Goal: Check status: Check status

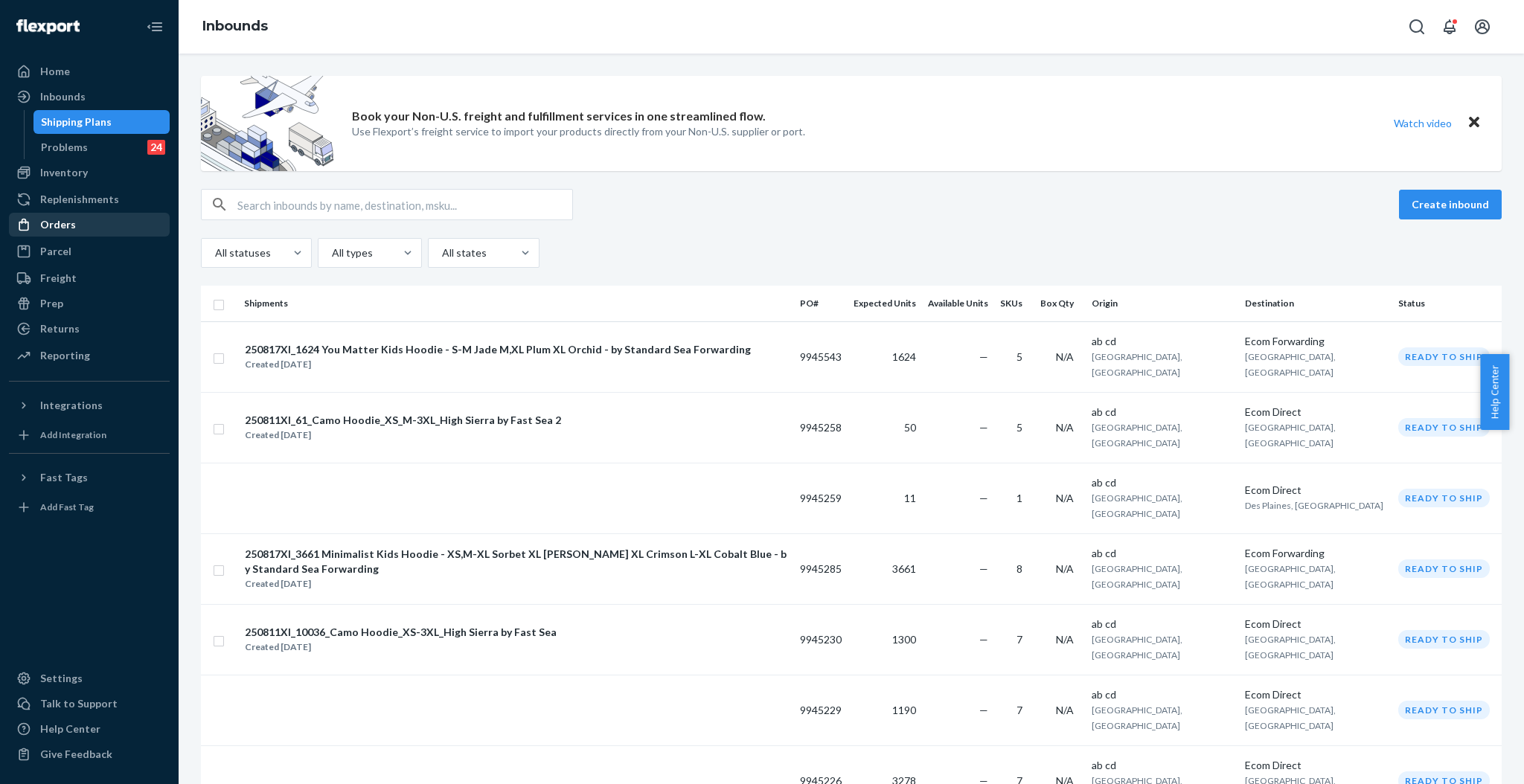
click at [66, 230] on div "Orders" at bounding box center [58, 224] width 36 height 15
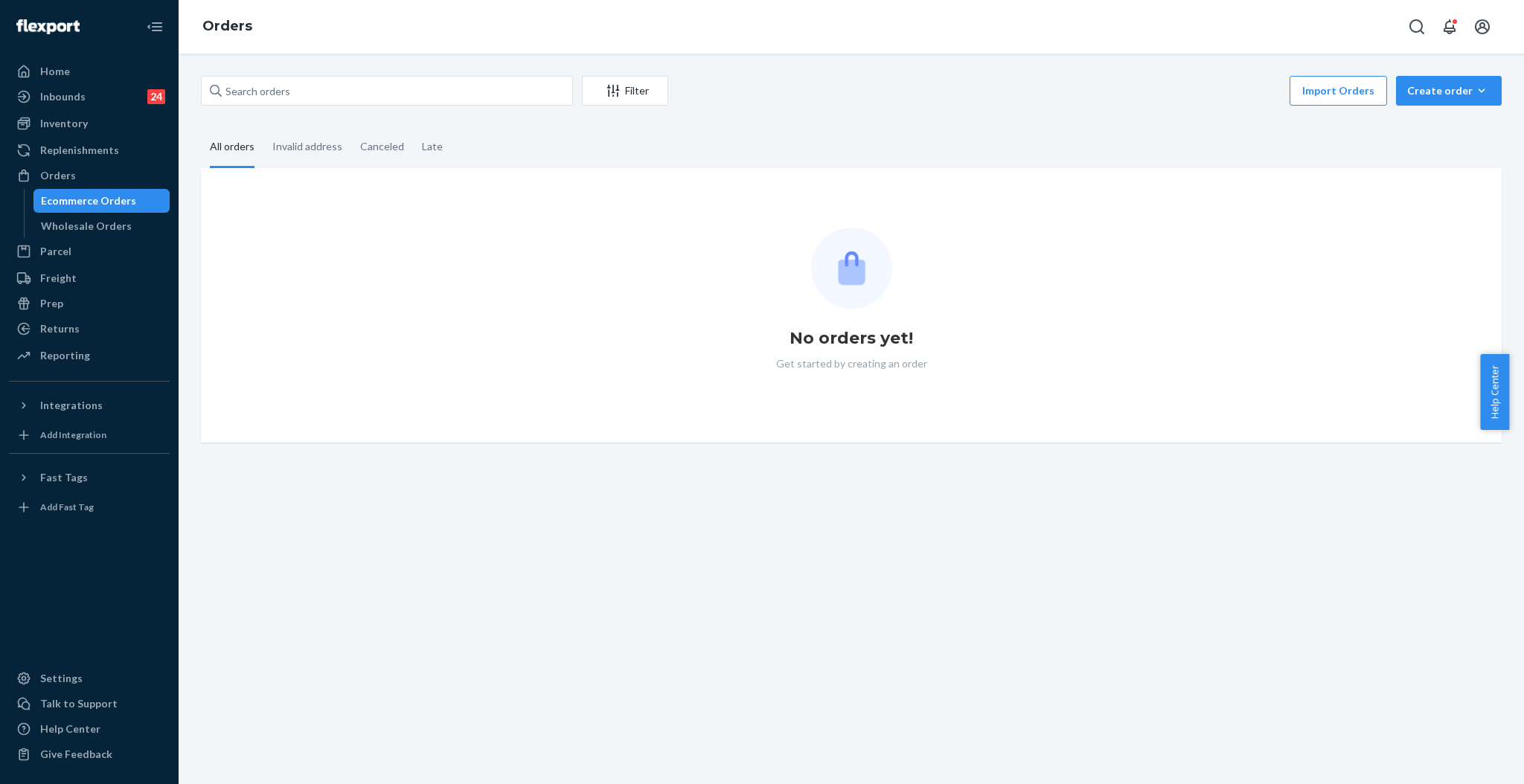
click at [358, 109] on div "Filter Import Orders Create order Ecommerce order Removal order" at bounding box center [851, 92] width 1300 height 34
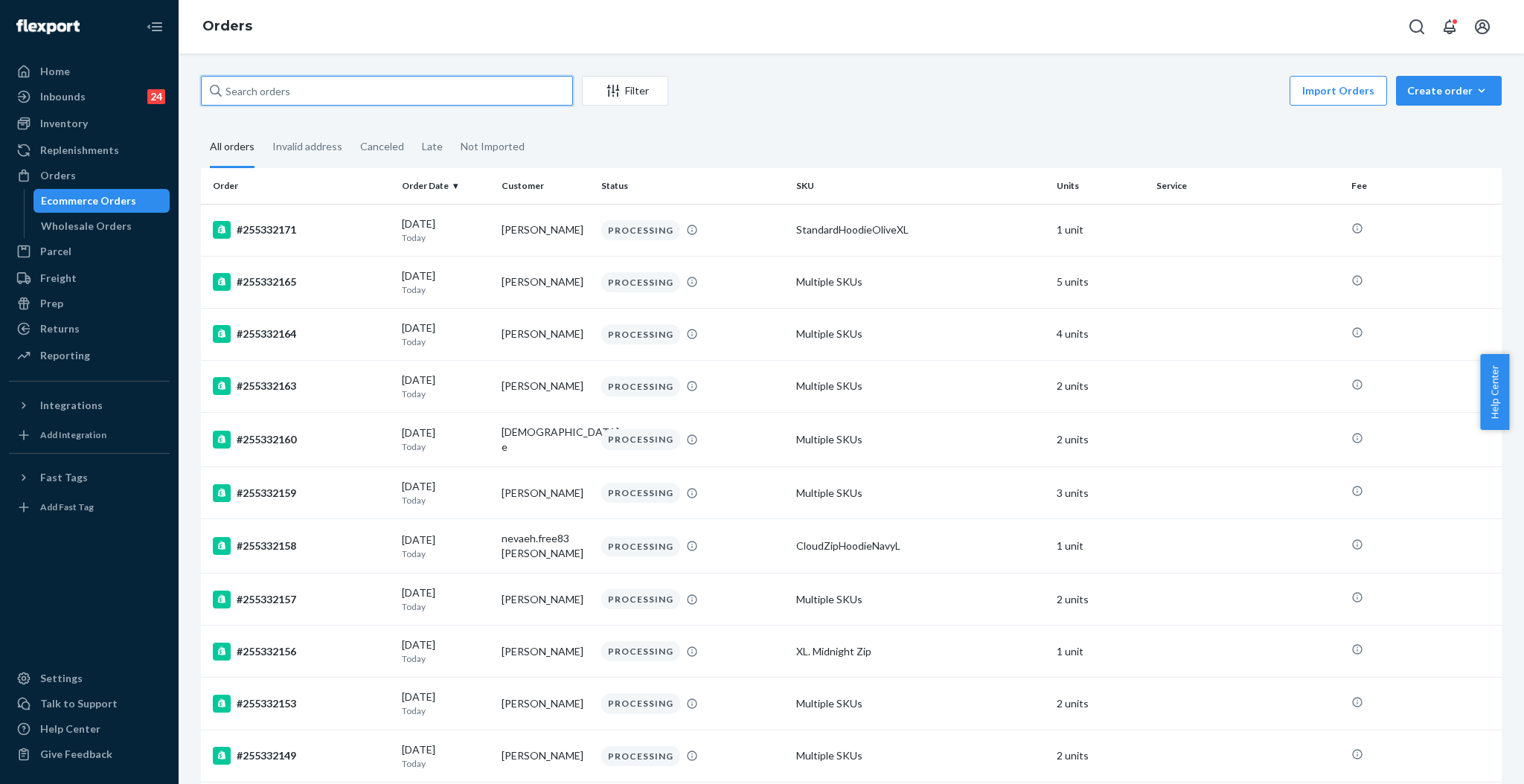
click at [362, 94] on input "text" at bounding box center [387, 91] width 372 height 30
paste input "#BJ5JH8CJEE"
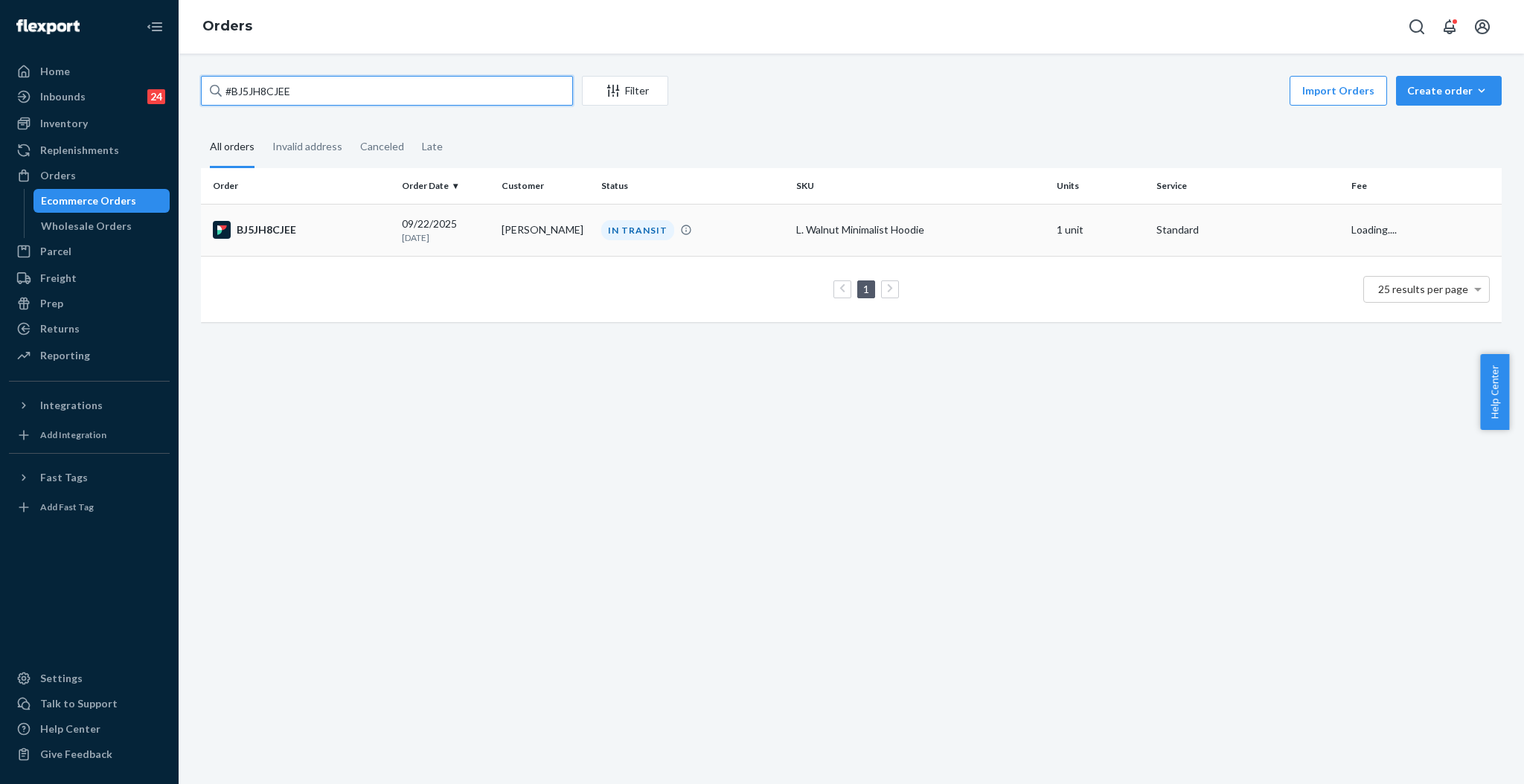
type input "#BJ5JH8CJEE"
click at [601, 231] on div "IN TRANSIT" at bounding box center [637, 231] width 73 height 20
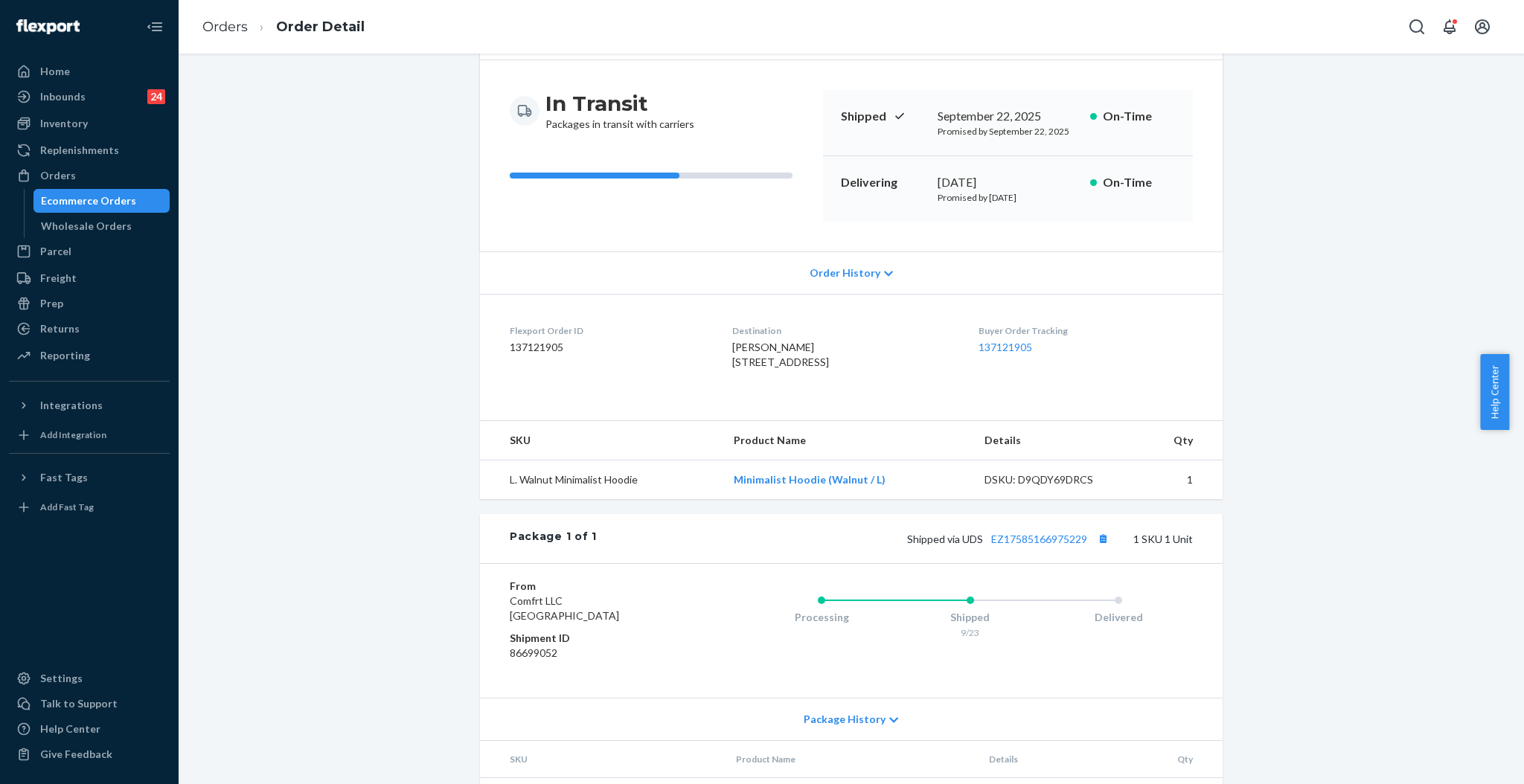
scroll to position [201, 0]
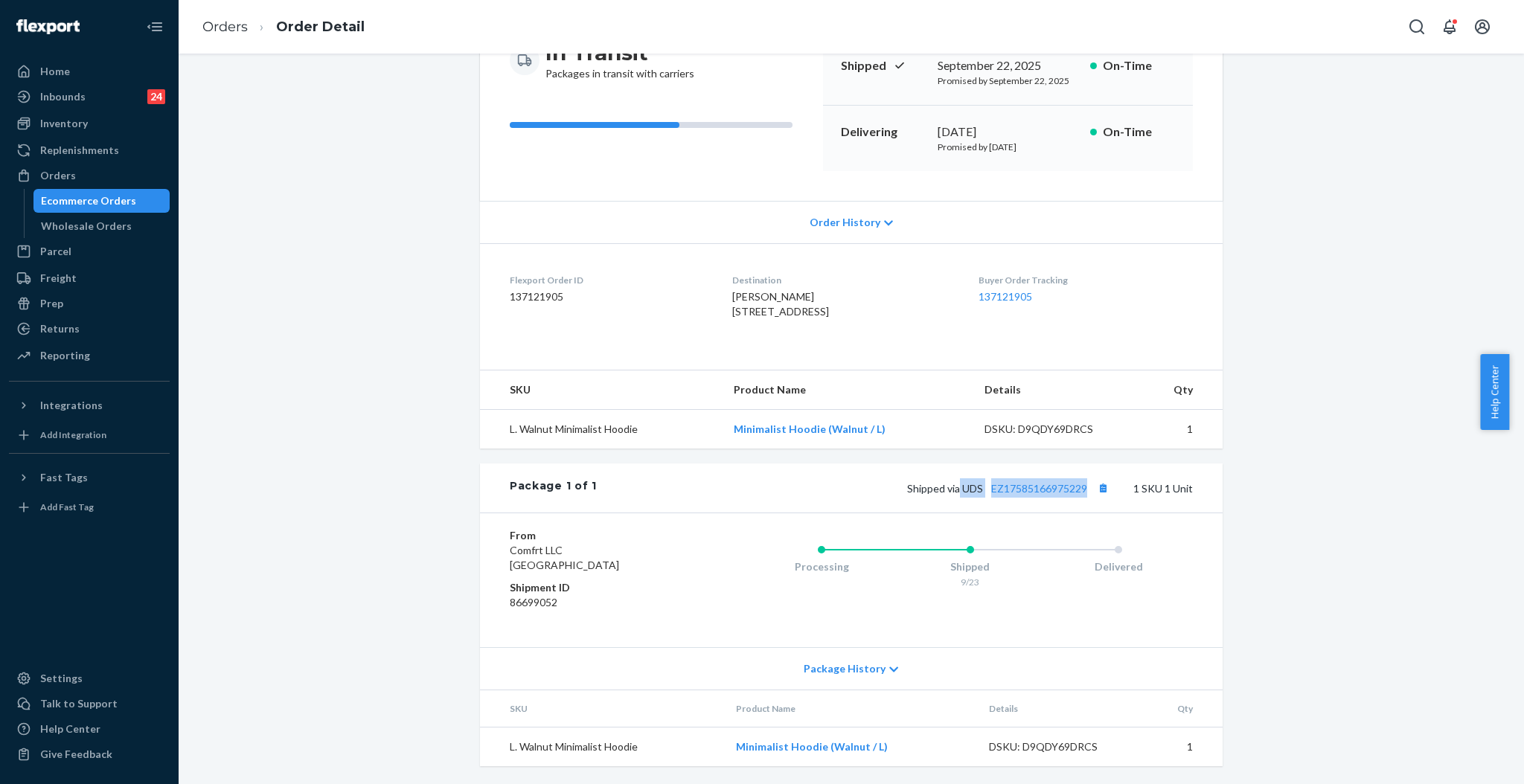
drag, startPoint x: 950, startPoint y: 493, endPoint x: 1081, endPoint y: 496, distance: 131.0
click at [1081, 495] on span "Shipped via UDS EZ17585166975229" at bounding box center [1009, 489] width 206 height 13
copy span "UDS EZ17585166975229"
drag, startPoint x: 71, startPoint y: 179, endPoint x: 153, endPoint y: 129, distance: 96.0
click at [71, 178] on div "Orders" at bounding box center [58, 175] width 36 height 15
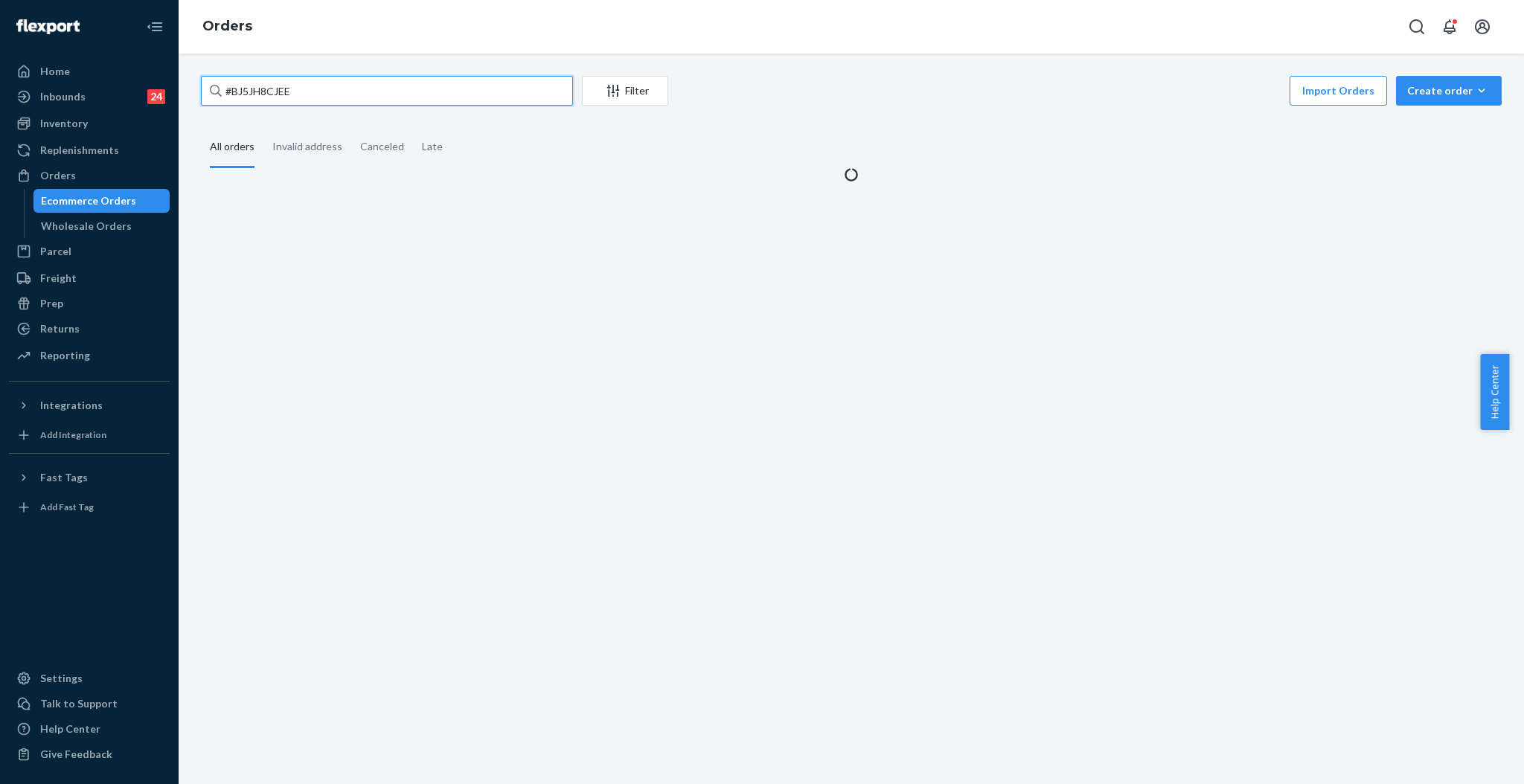
click at [343, 96] on input "#BJ5JH8CJEE" at bounding box center [387, 91] width 372 height 30
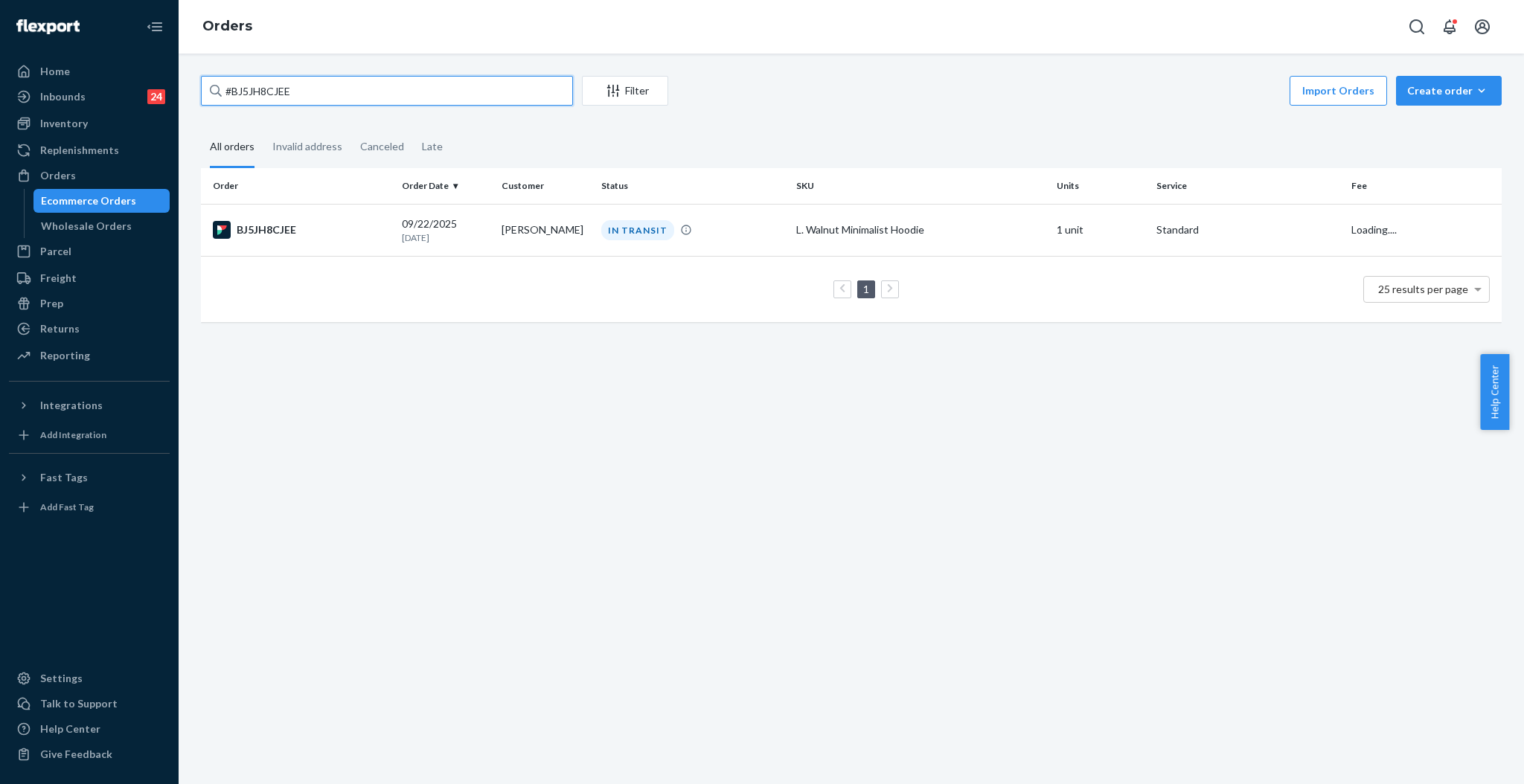
paste input "HYUA8TASGL"
type input "#HYUA8TASGL"
click at [586, 242] on td "[PERSON_NAME]" at bounding box center [546, 230] width 100 height 52
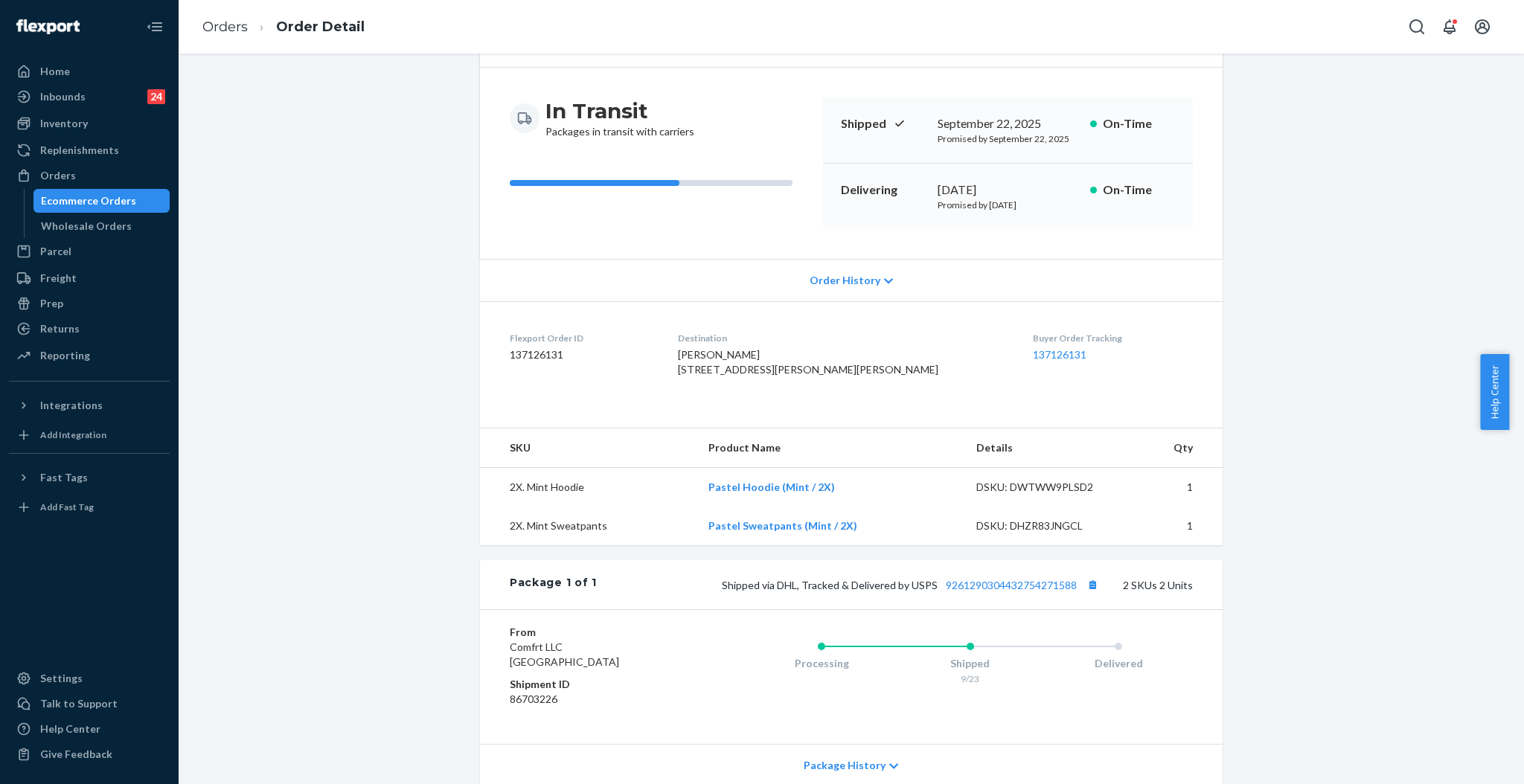
scroll to position [279, 0]
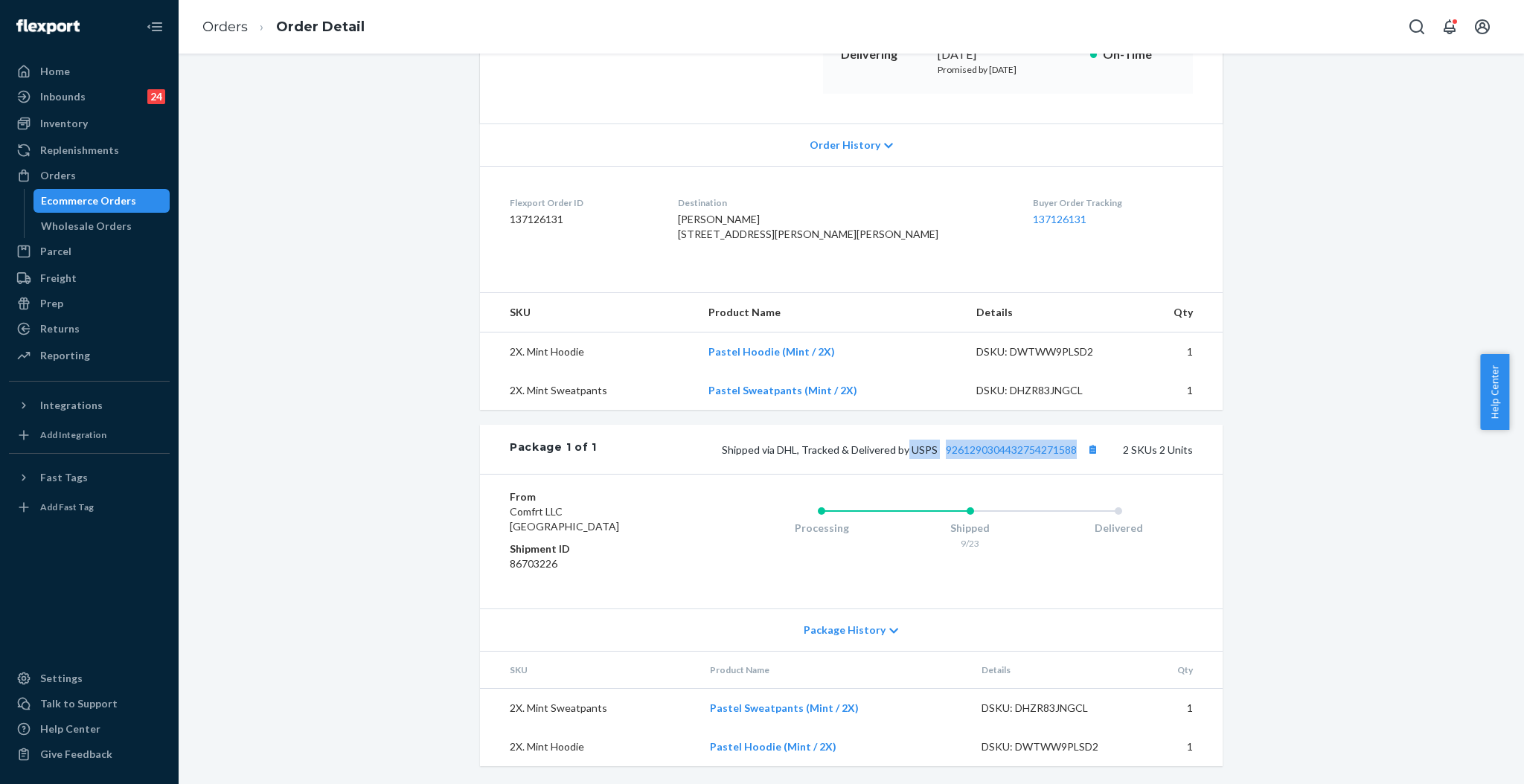
drag, startPoint x: 903, startPoint y: 450, endPoint x: 1074, endPoint y: 449, distance: 171.0
click at [1074, 449] on span "Shipped via DHL, Tracked & Delivered by USPS 9261290304432754271588" at bounding box center [912, 449] width 380 height 13
copy span "USPS 9261290304432754271588"
click at [52, 173] on div "Orders" at bounding box center [58, 175] width 36 height 15
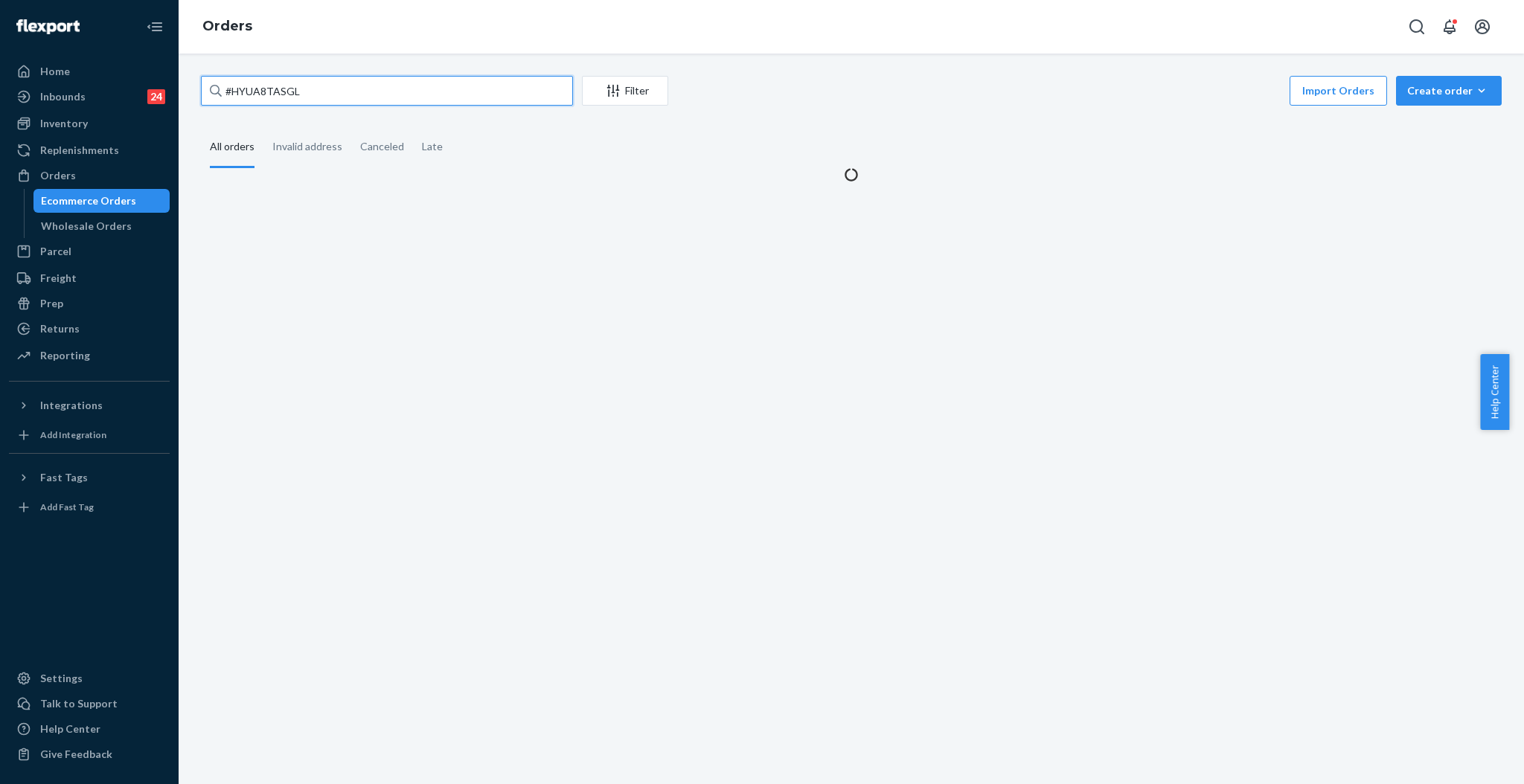
click at [335, 87] on input "#HYUA8TASGL" at bounding box center [387, 91] width 372 height 30
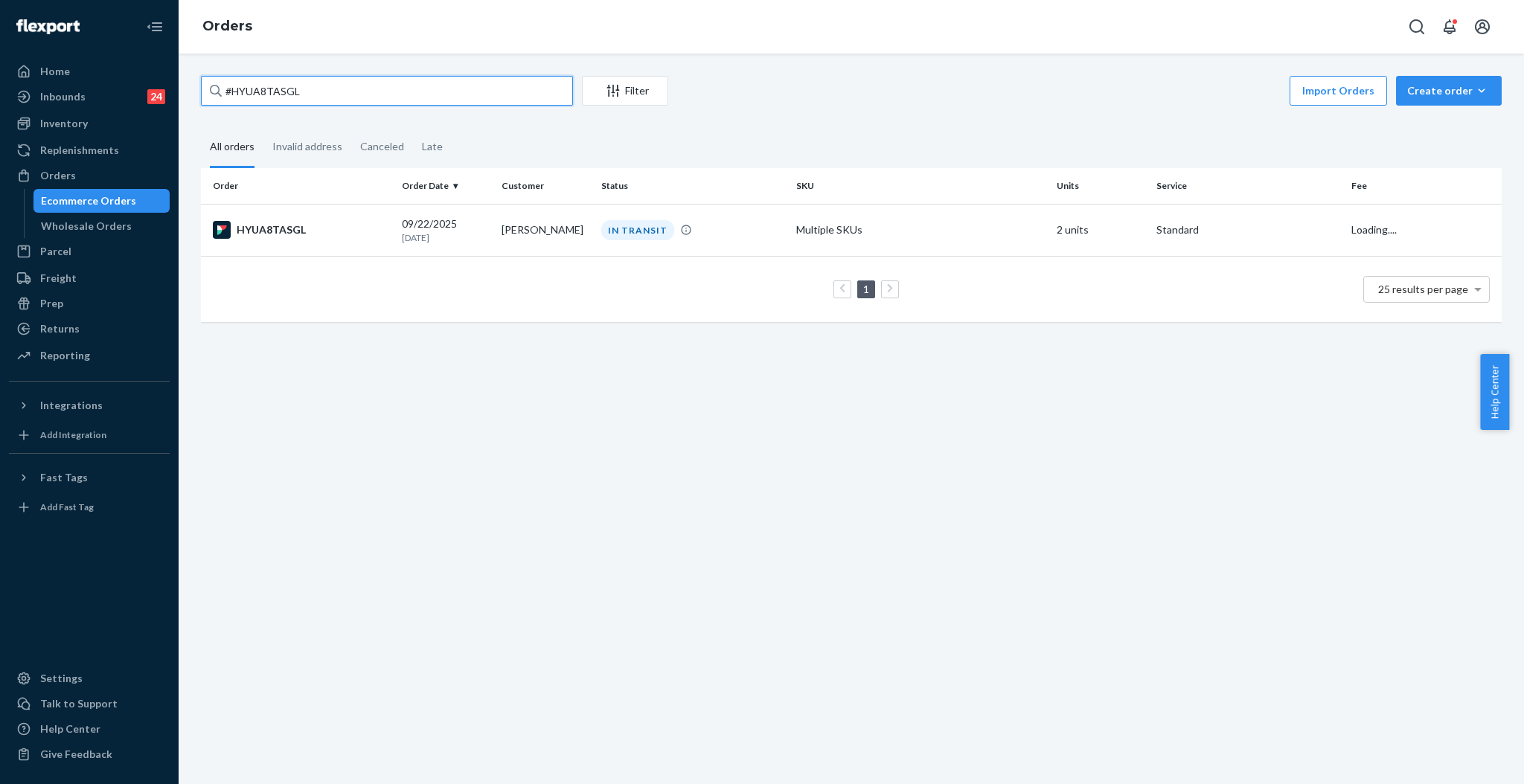
paste input "RKNTJY0SXX"
type input "#RKNTJY0SXX"
click at [653, 239] on div "IN TRANSIT" at bounding box center [637, 231] width 73 height 20
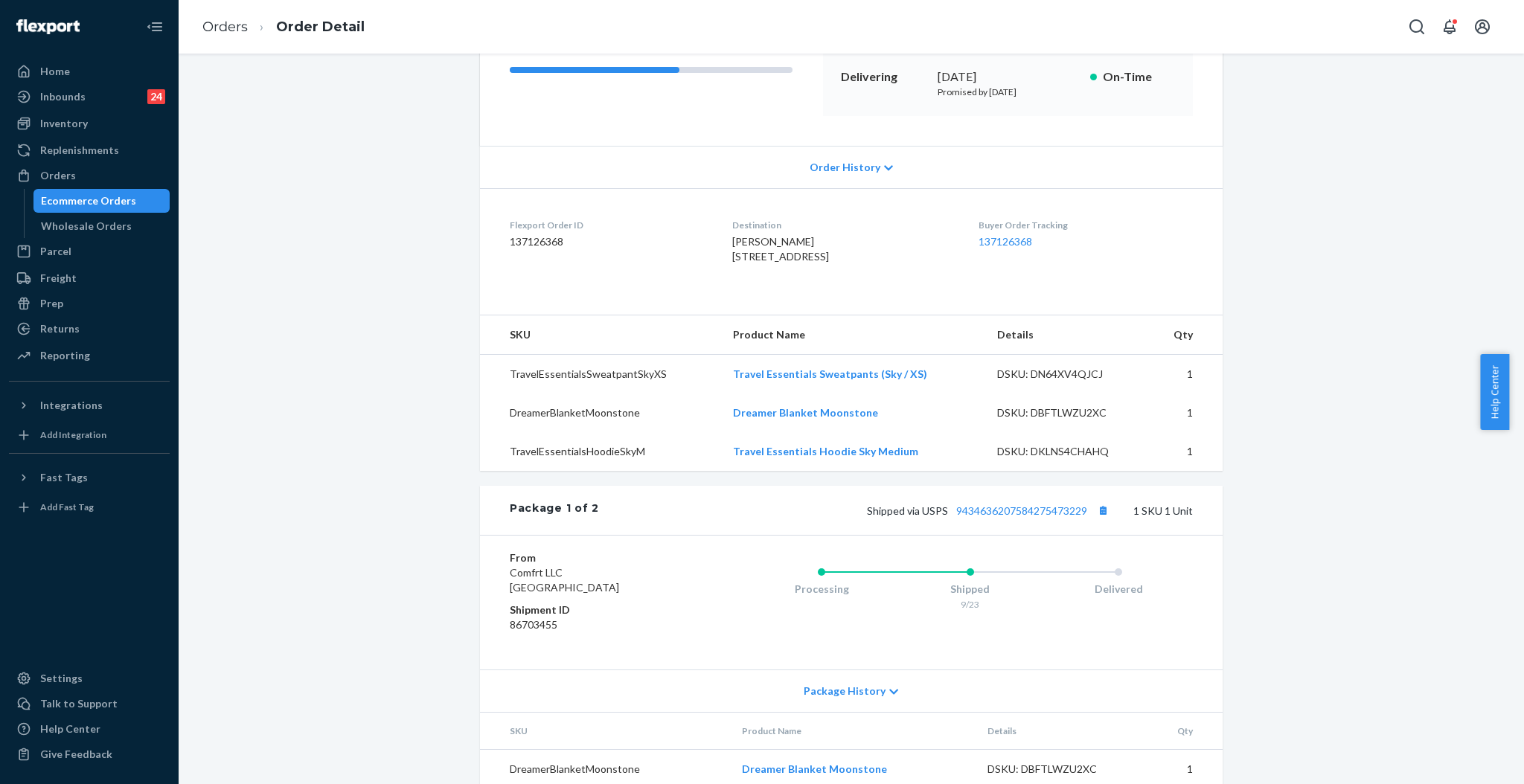
scroll to position [298, 0]
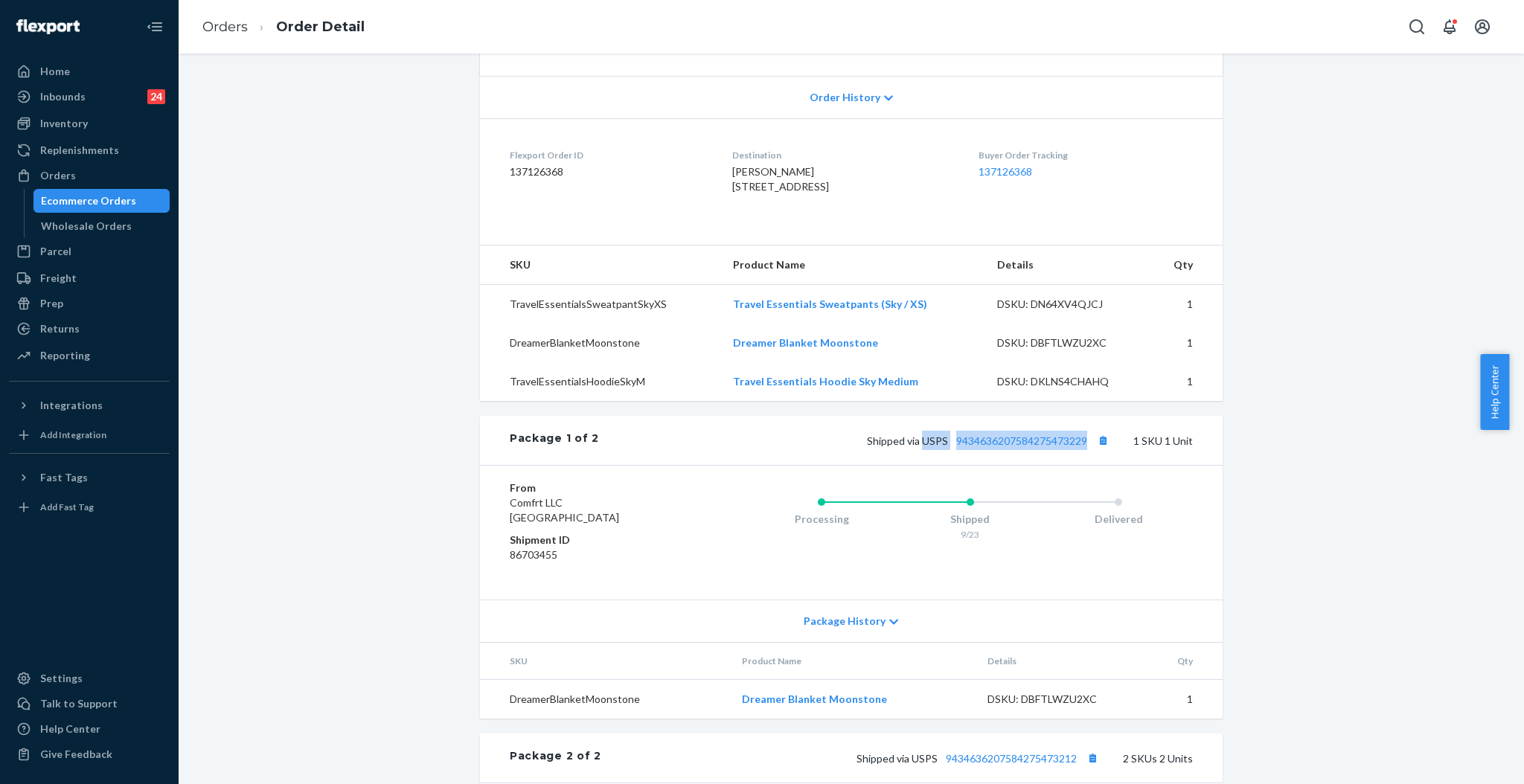
drag, startPoint x: 914, startPoint y: 471, endPoint x: 1083, endPoint y: 472, distance: 169.0
click at [1083, 447] on span "Shipped via USPS 9434636207584275473229" at bounding box center [990, 441] width 246 height 13
copy span "USPS 9434636207584275473229"
click at [45, 177] on div "Orders" at bounding box center [58, 175] width 36 height 15
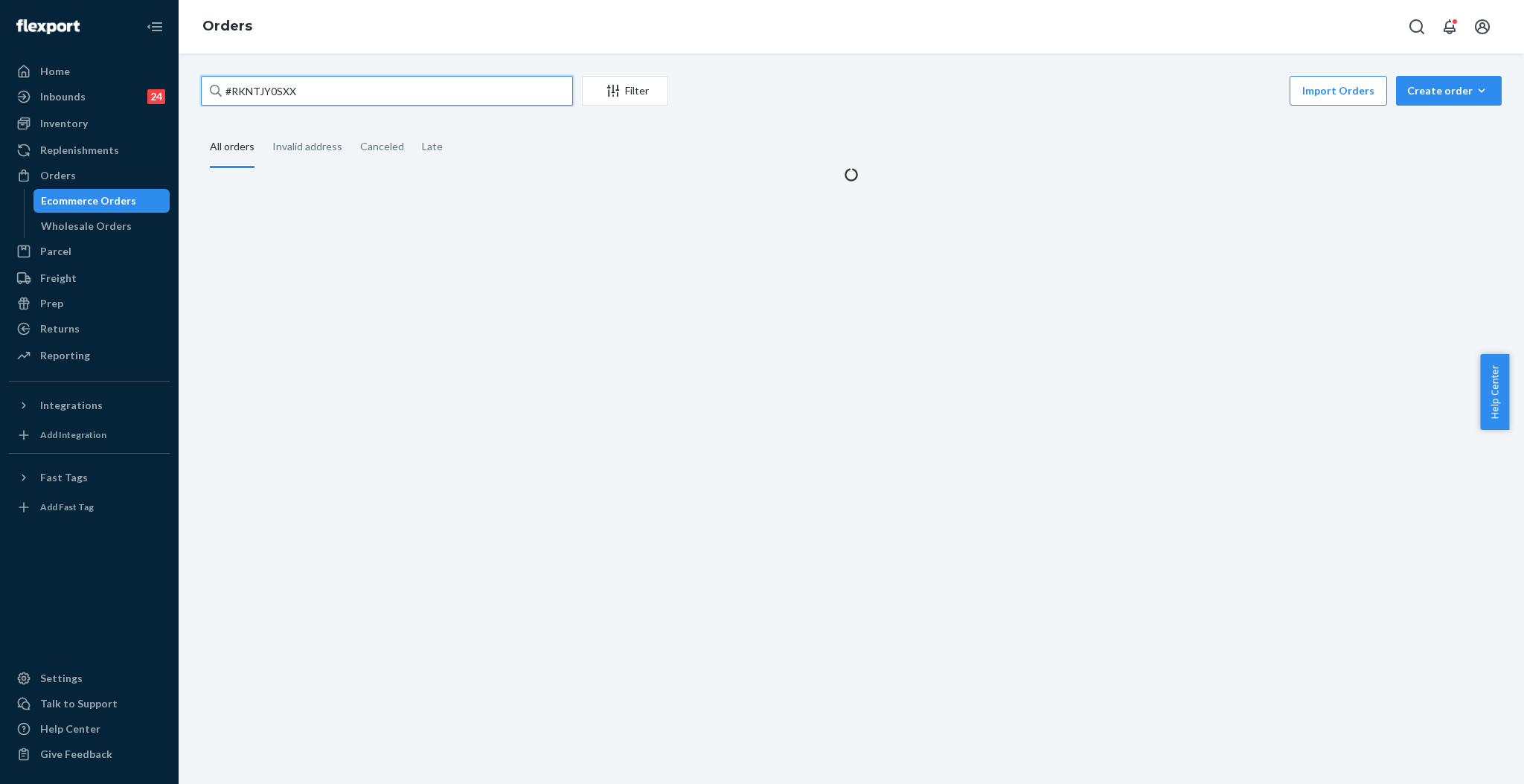
click at [322, 89] on input "#RKNTJY0SXX" at bounding box center [387, 91] width 372 height 30
click at [321, 89] on input "#RKNTJY0SXX" at bounding box center [387, 91] width 372 height 30
paste input "[PERSON_NAME]"
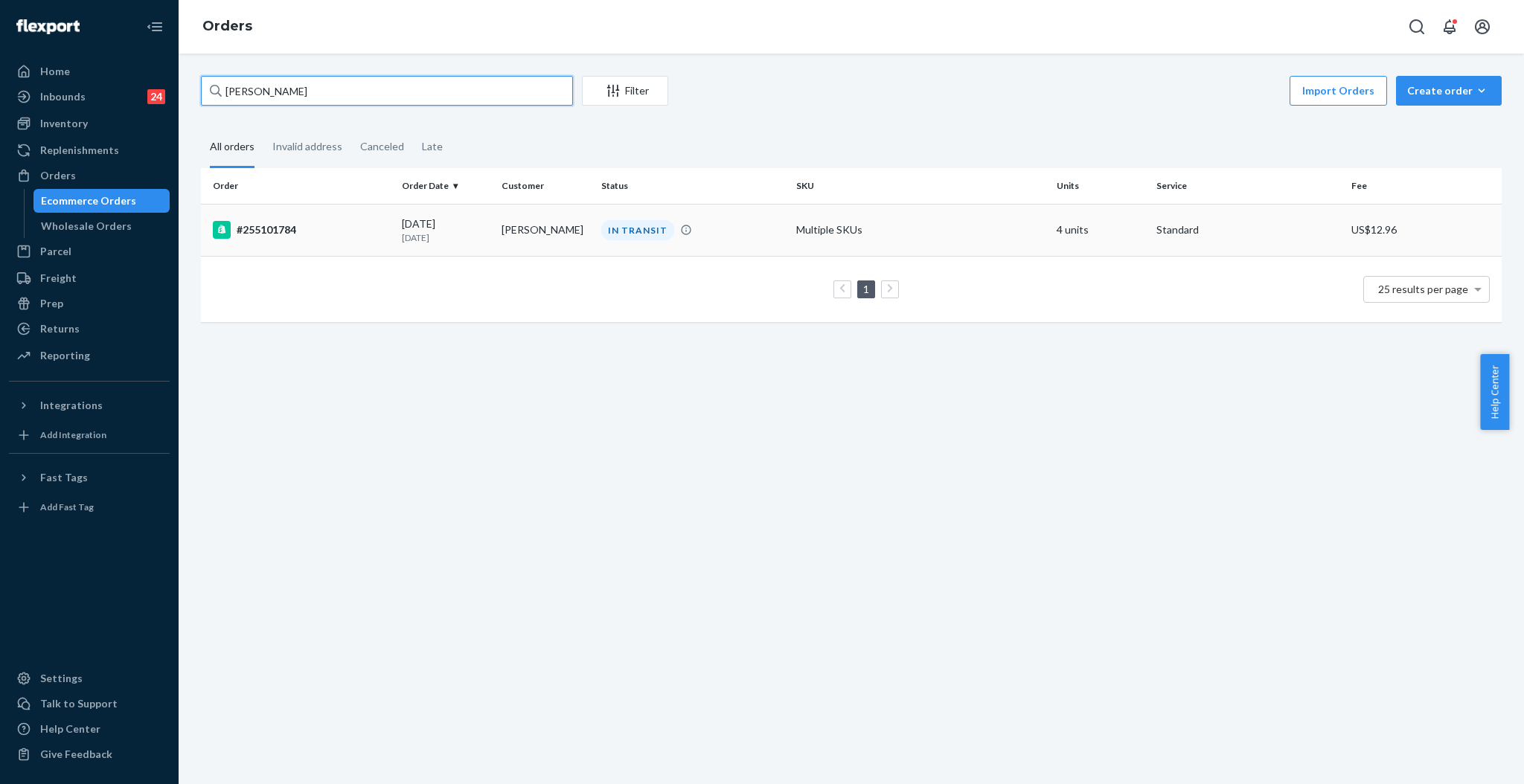
type input "[PERSON_NAME]"
click at [537, 222] on td "[PERSON_NAME]" at bounding box center [546, 230] width 100 height 52
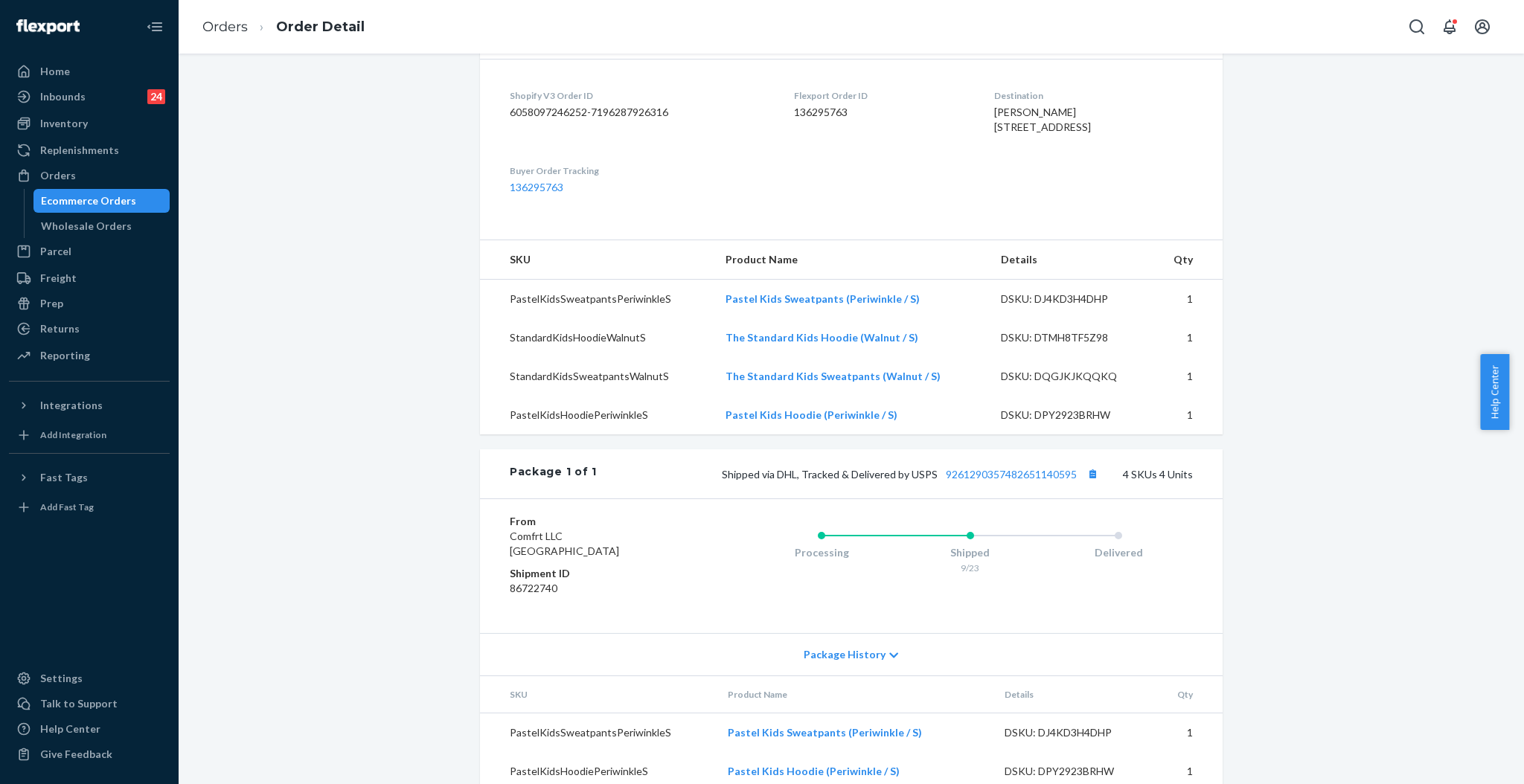
scroll to position [396, 0]
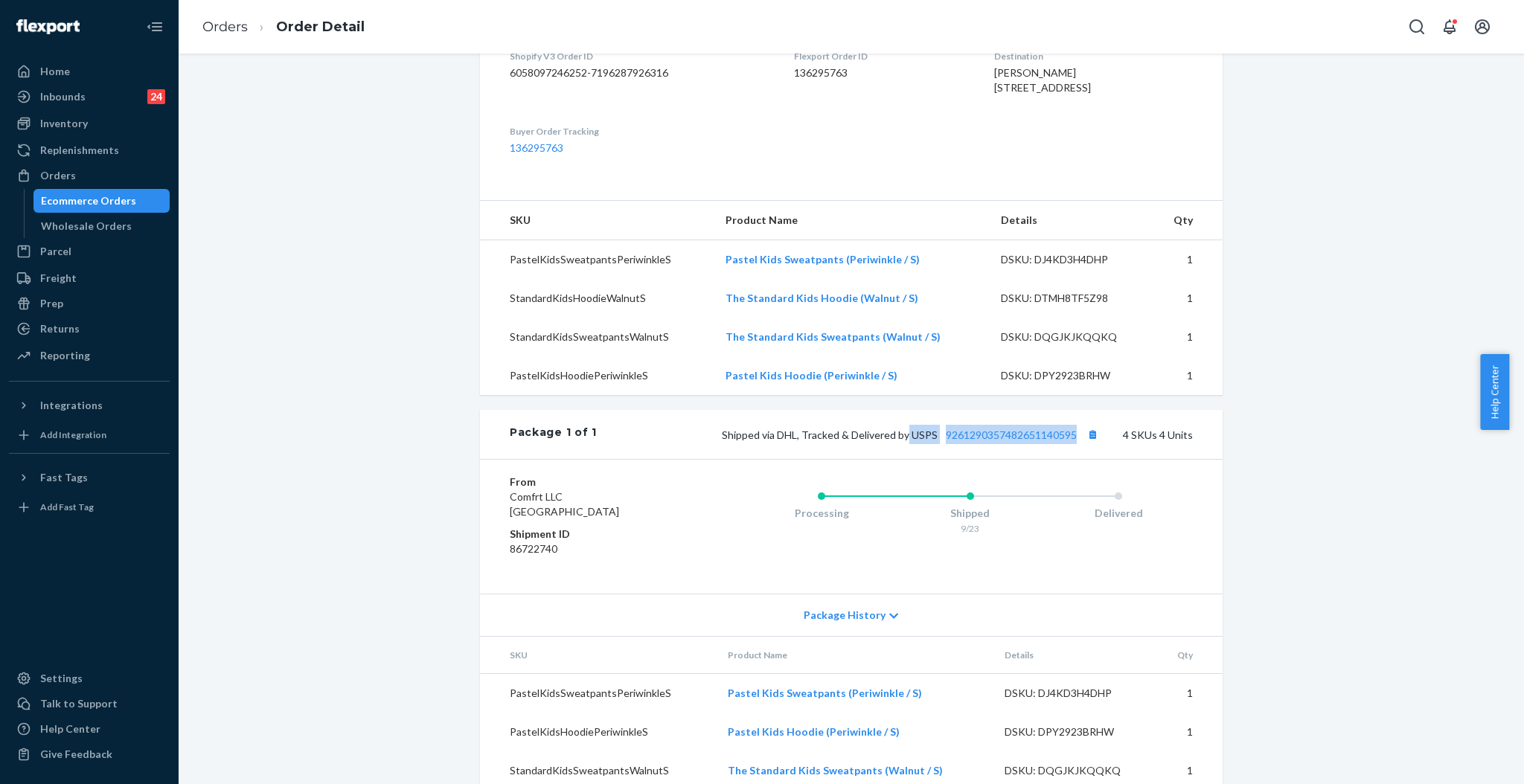
drag, startPoint x: 905, startPoint y: 469, endPoint x: 1072, endPoint y: 468, distance: 167.0
click at [1072, 441] on span "Shipped via DHL, Tracked & Delivered by USPS 9261290357482651140595" at bounding box center [912, 435] width 380 height 13
click at [48, 176] on div "Orders" at bounding box center [58, 175] width 36 height 15
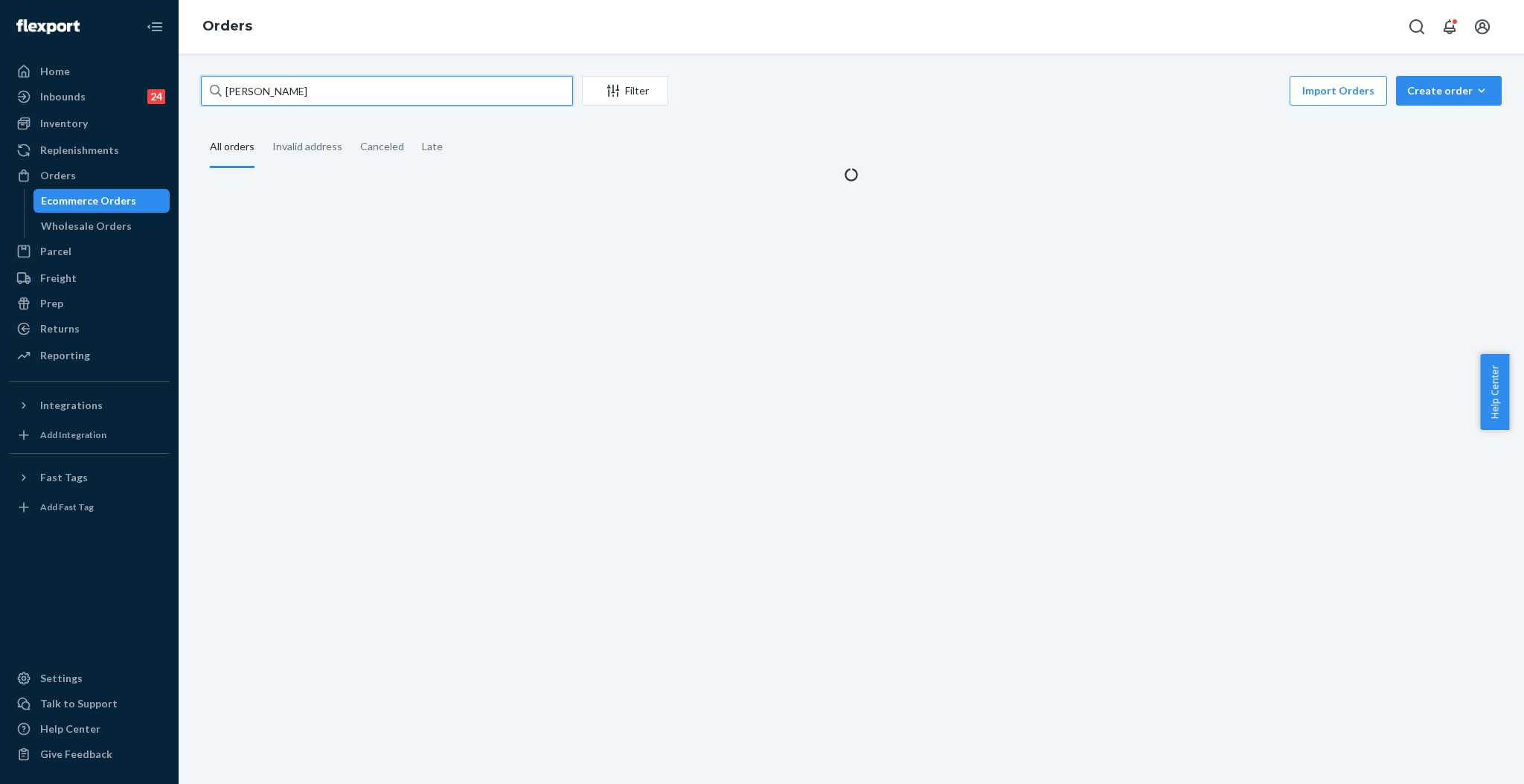
click at [362, 92] on input "[PERSON_NAME]" at bounding box center [387, 91] width 372 height 30
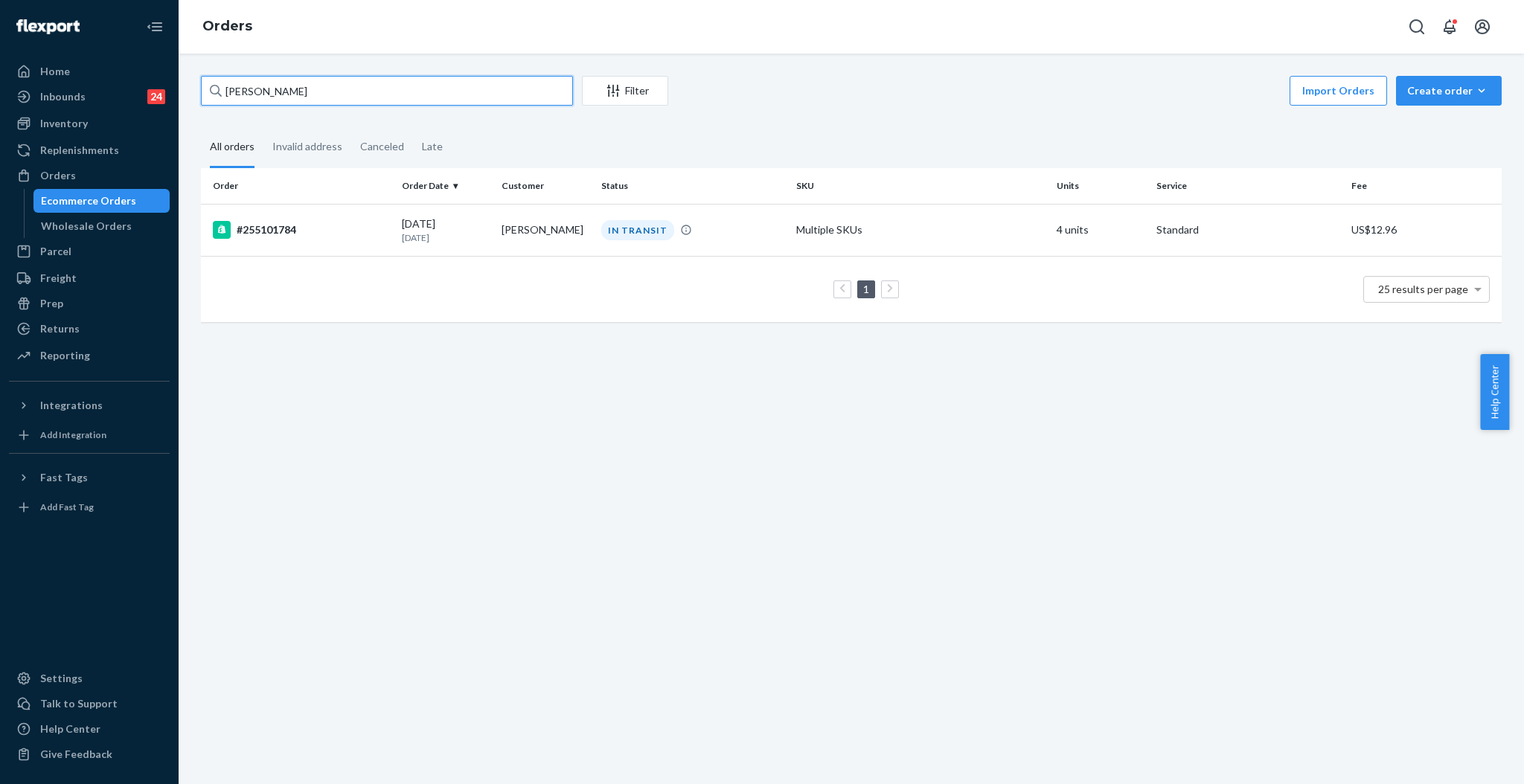
paste input "#255325483"
type input "#255325483"
click at [429, 208] on td "[DATE] [DATE]" at bounding box center [446, 230] width 100 height 52
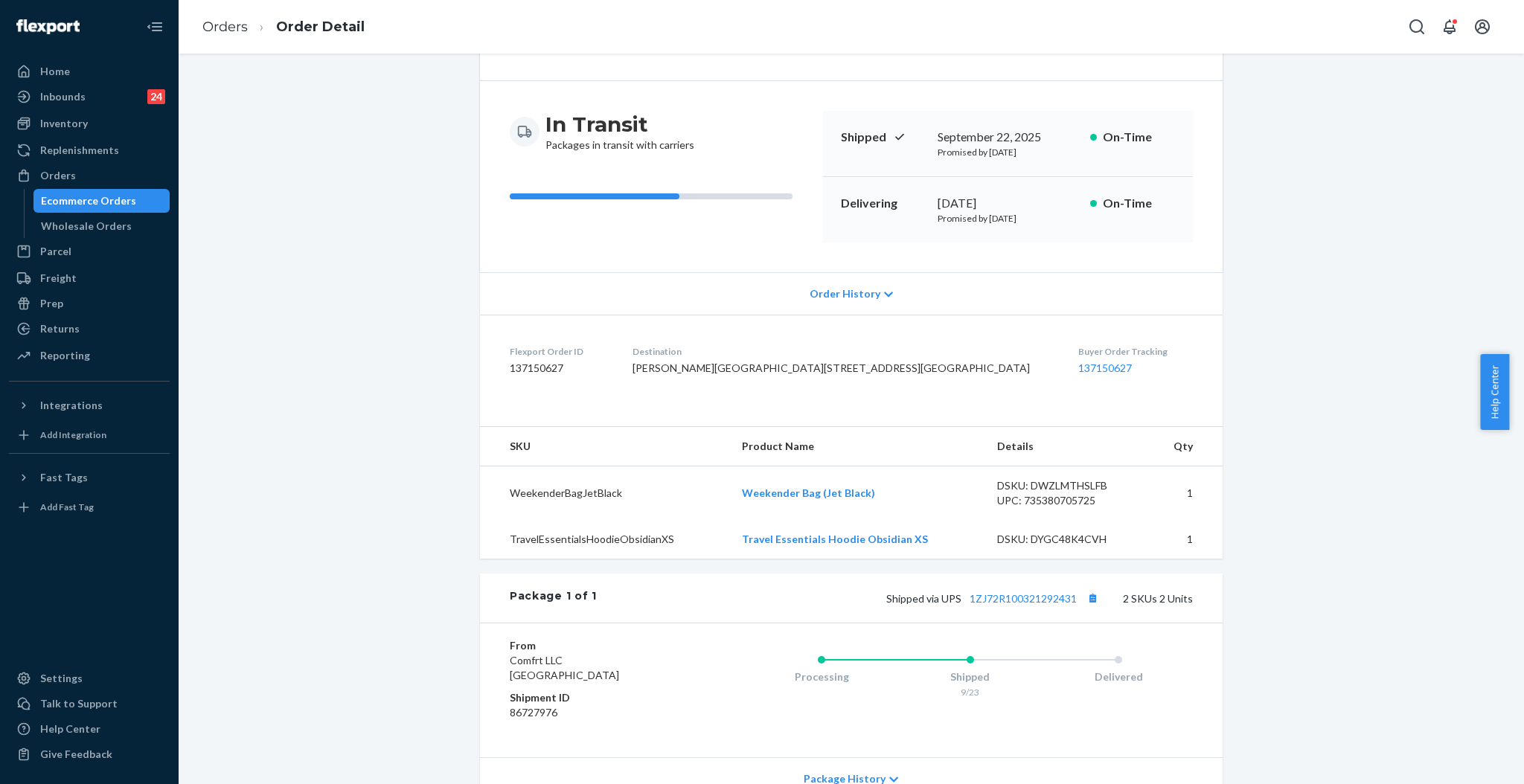
scroll to position [198, 0]
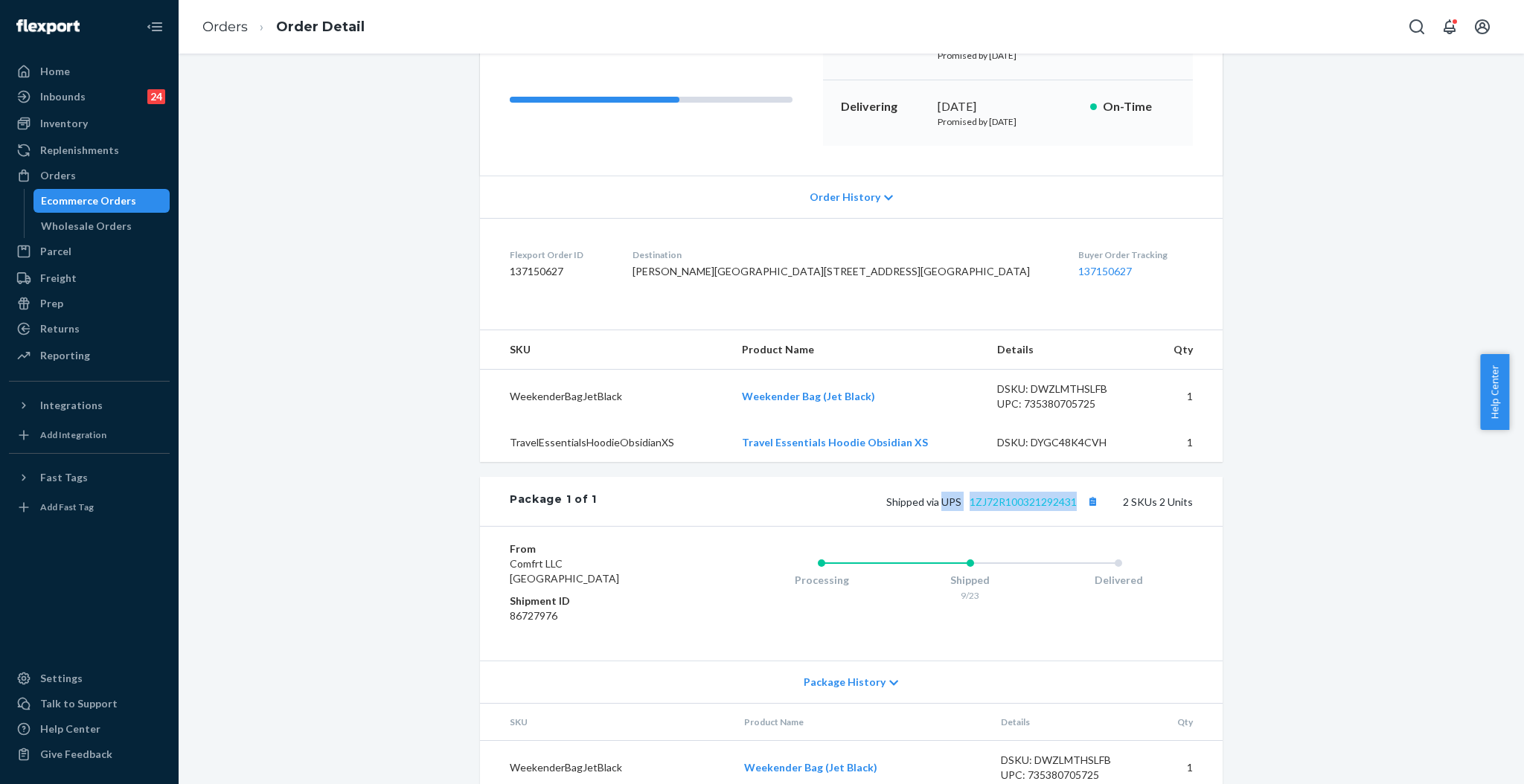
drag, startPoint x: 936, startPoint y: 549, endPoint x: 1069, endPoint y: 550, distance: 133.0
click at [1069, 508] on span "Shipped via UPS 1ZJ72R100321292431" at bounding box center [994, 502] width 216 height 13
copy span "UPS 1ZJ72R100321292431"
click at [97, 176] on div "Orders" at bounding box center [89, 175] width 158 height 21
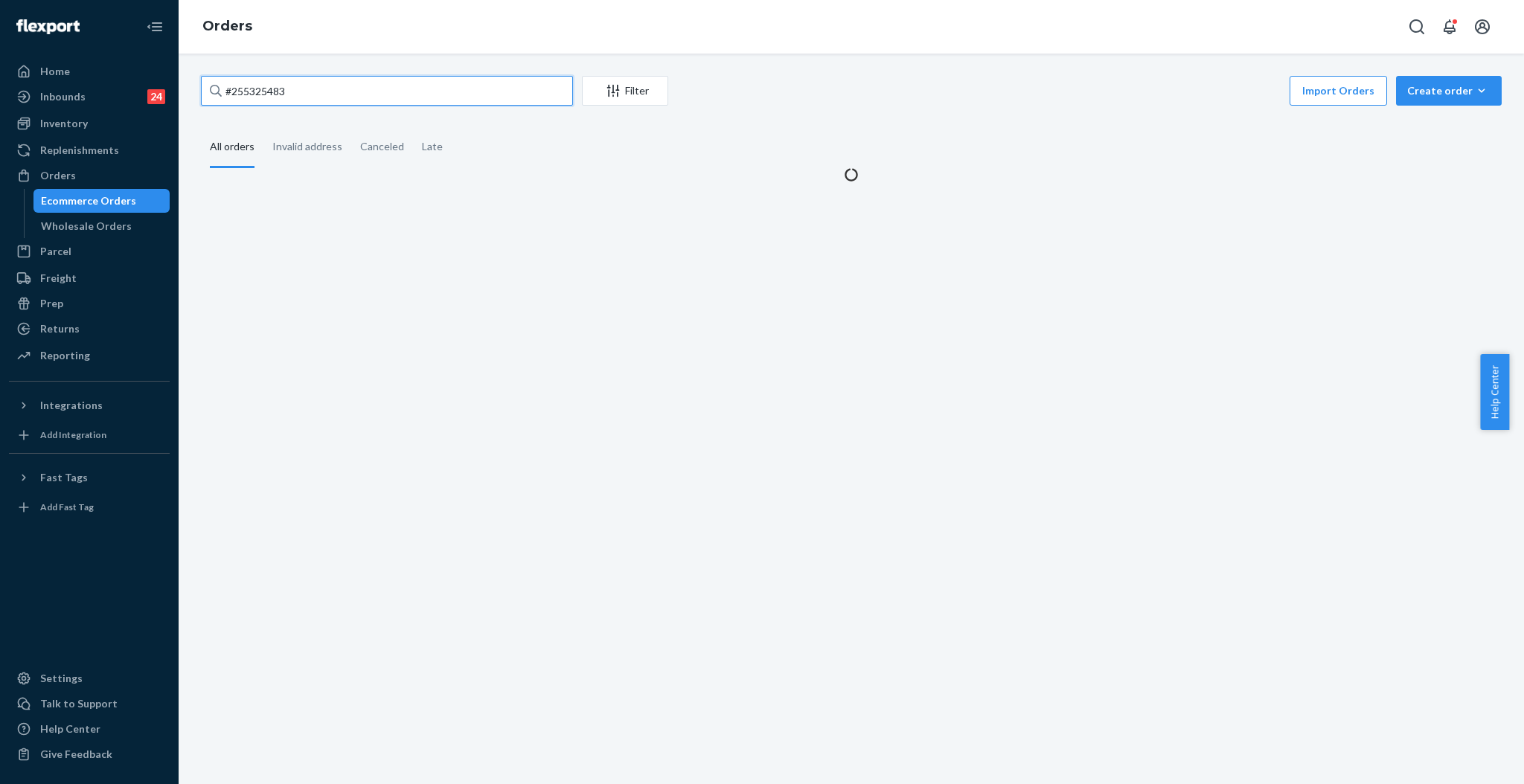
click at [397, 90] on input "#255325483" at bounding box center [387, 91] width 372 height 30
click at [396, 90] on input "#255325483" at bounding box center [387, 91] width 372 height 30
paste input "23726"
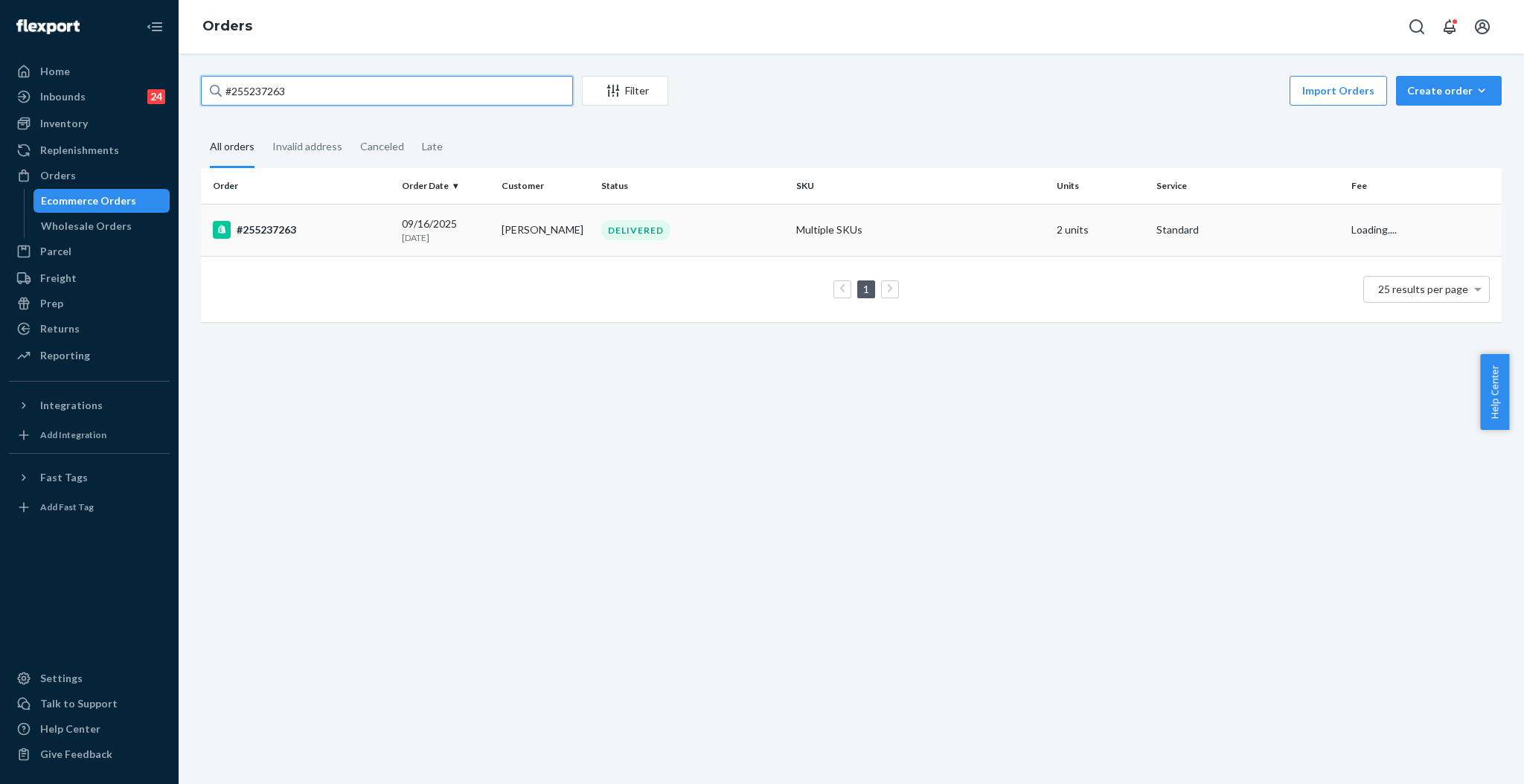
type input "#255237263"
click at [528, 211] on td "[PERSON_NAME]" at bounding box center [546, 230] width 100 height 52
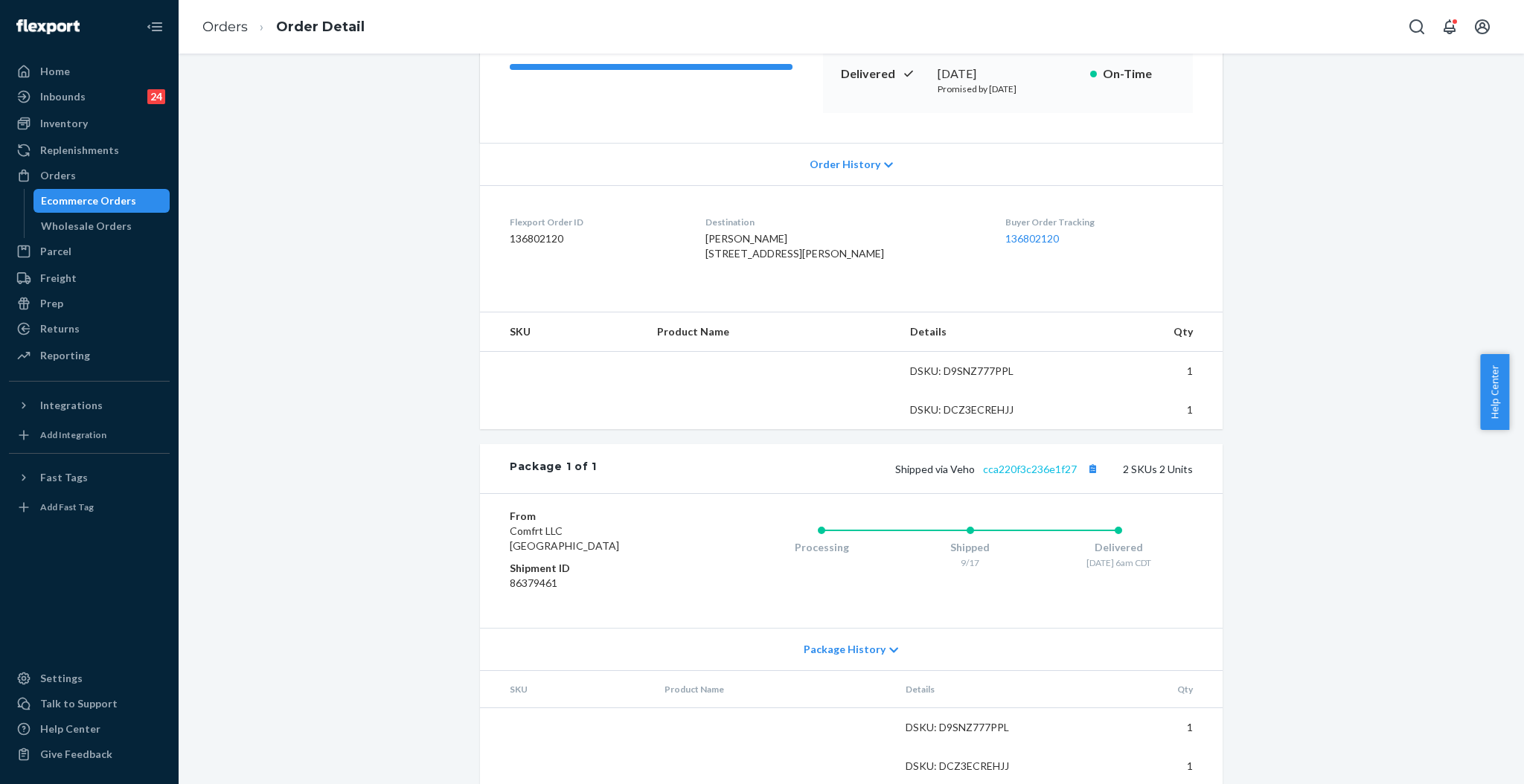
scroll to position [237, 0]
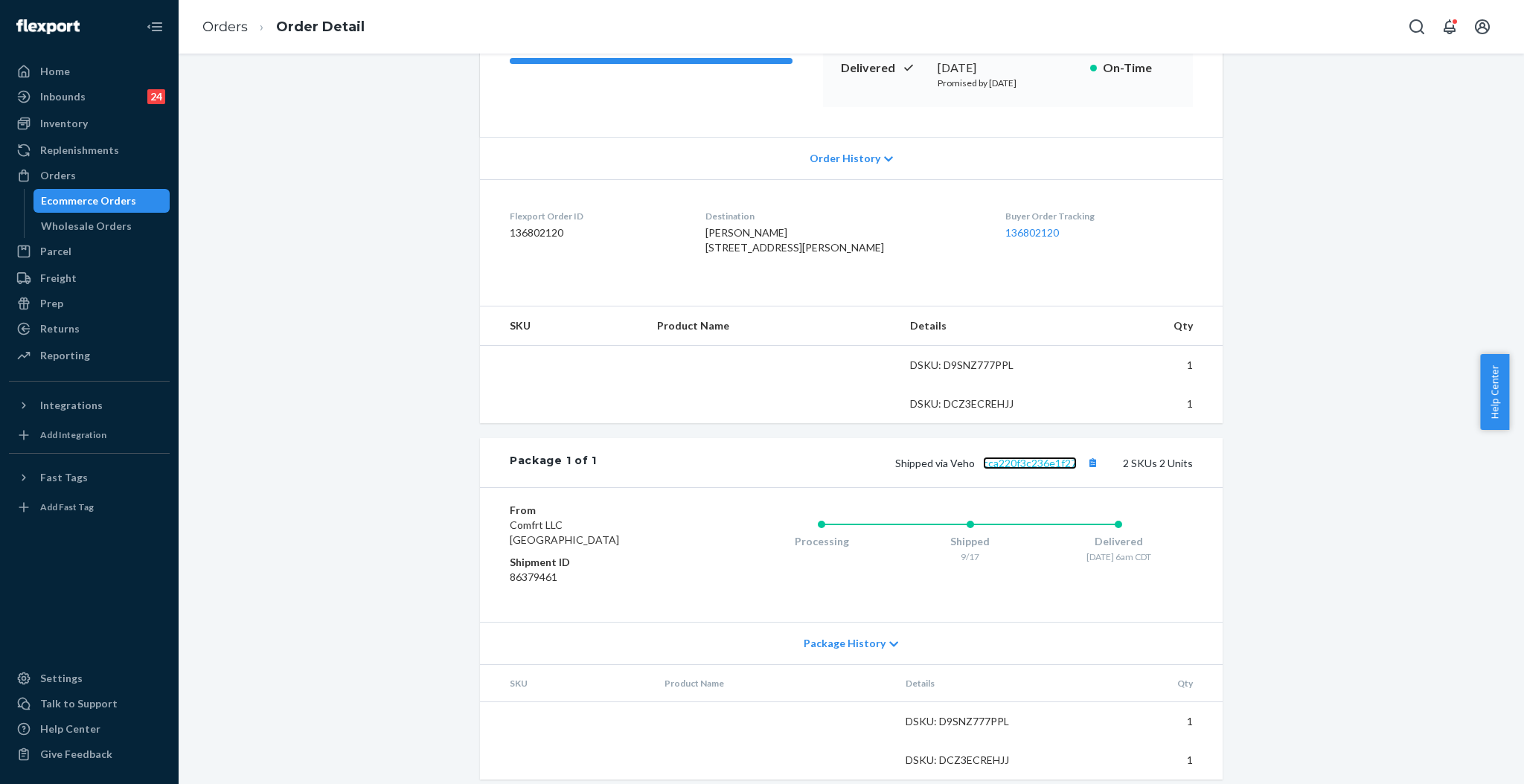
click at [1036, 469] on link "cca220f3c236e1f27" at bounding box center [1030, 463] width 94 height 13
click at [1086, 472] on button "Copy tracking number" at bounding box center [1092, 462] width 20 height 20
